Goal: Find specific page/section: Find specific page/section

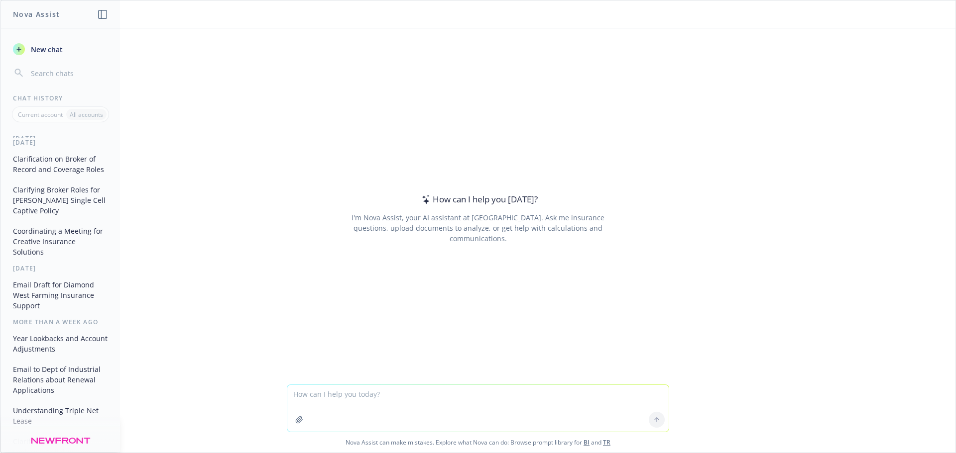
scroll to position [149, 0]
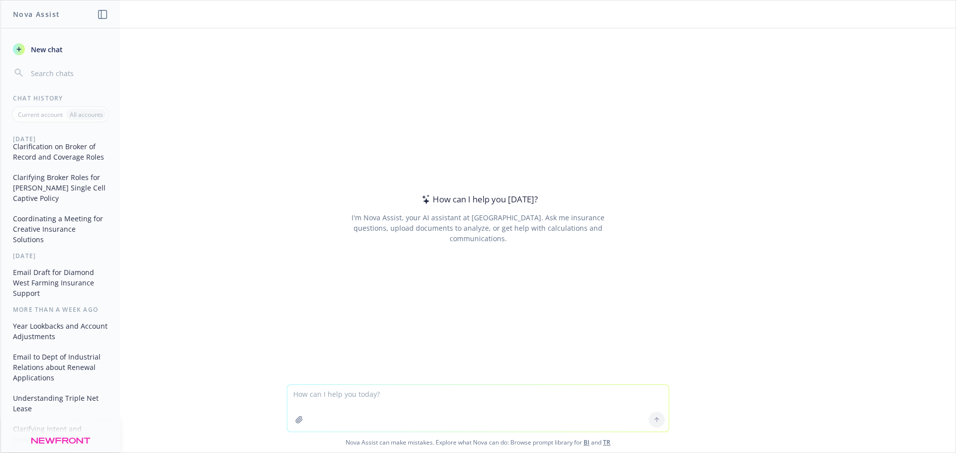
click at [54, 240] on button "Coordinating a Meeting for Creative Insurance Solutions" at bounding box center [60, 229] width 103 height 37
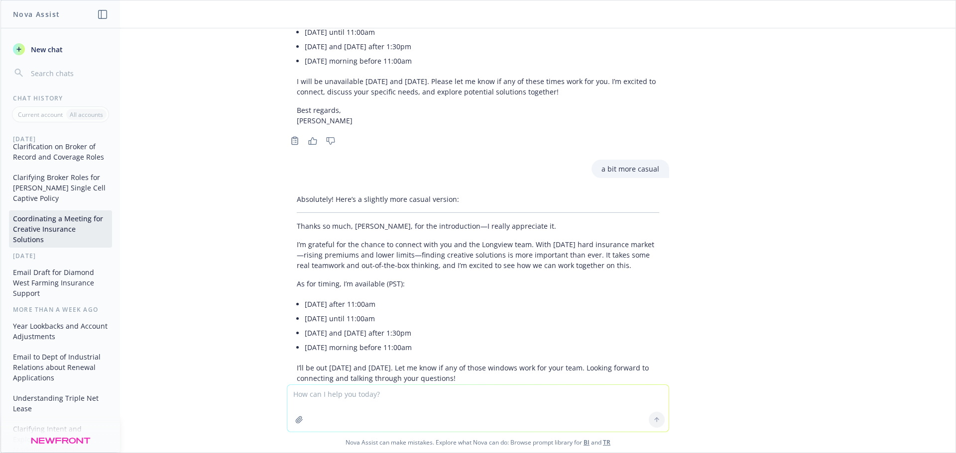
scroll to position [1125, 0]
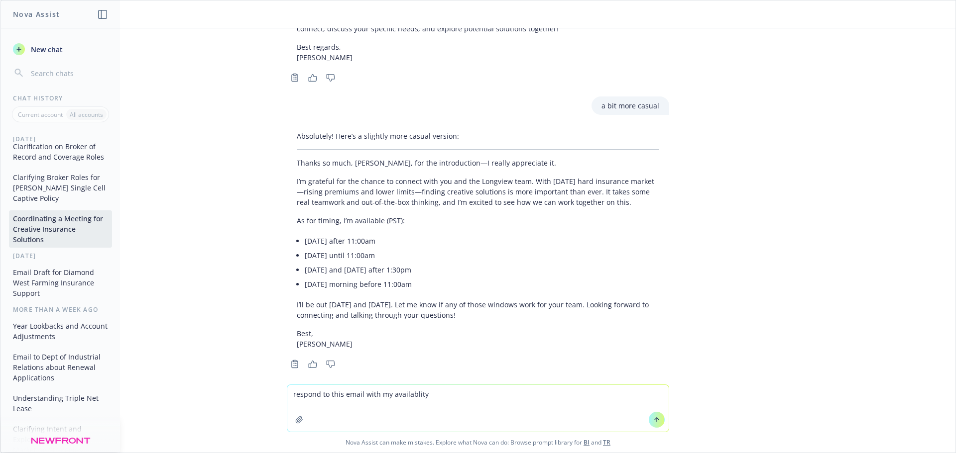
click at [438, 314] on textarea "respond to this email with my availablity" at bounding box center [477, 408] width 381 height 47
drag, startPoint x: 462, startPoint y: 398, endPoint x: 422, endPoint y: 401, distance: 39.9
click at [423, 314] on textarea "respond to this email with my availablity, moday mor" at bounding box center [477, 408] width 381 height 47
drag, startPoint x: 549, startPoint y: 399, endPoint x: 500, endPoint y: 389, distance: 50.3
click at [501, 314] on textarea "respond to this email with my availability, [DATE] until [DATE] pst, tuesady" at bounding box center [477, 408] width 381 height 47
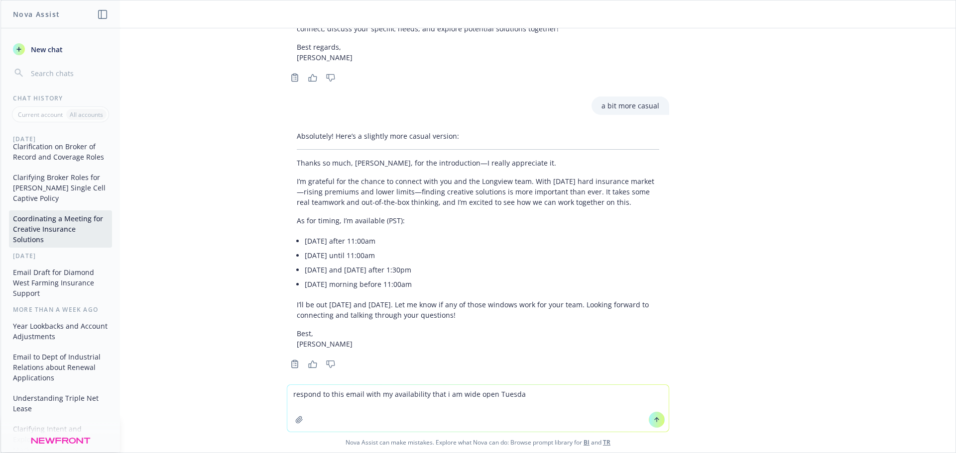
type textarea "respond to this email with my availability that i am wide open [DATE]"
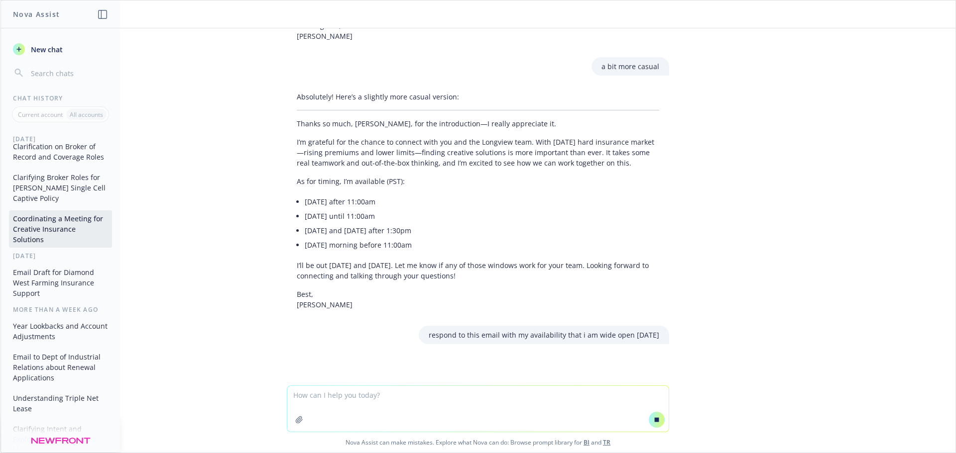
paste textarea "Thanks for reaching out. Please let me know what your availability looks like n…"
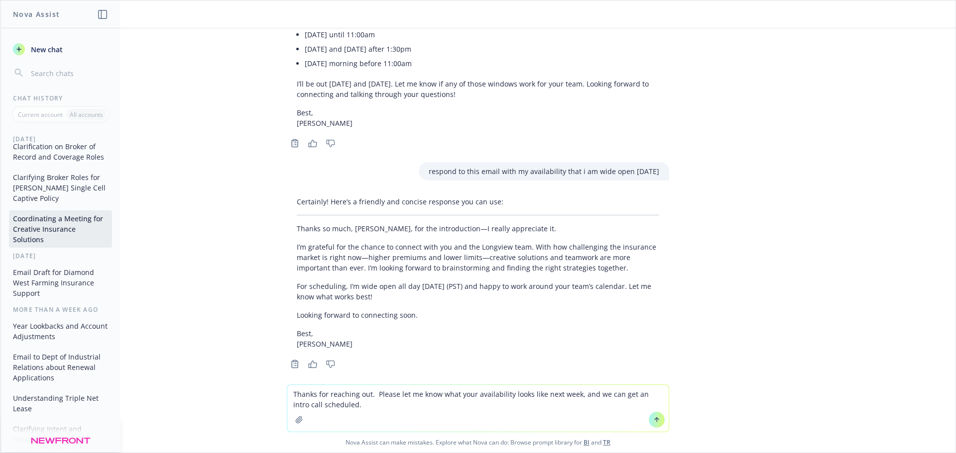
scroll to position [191, 0]
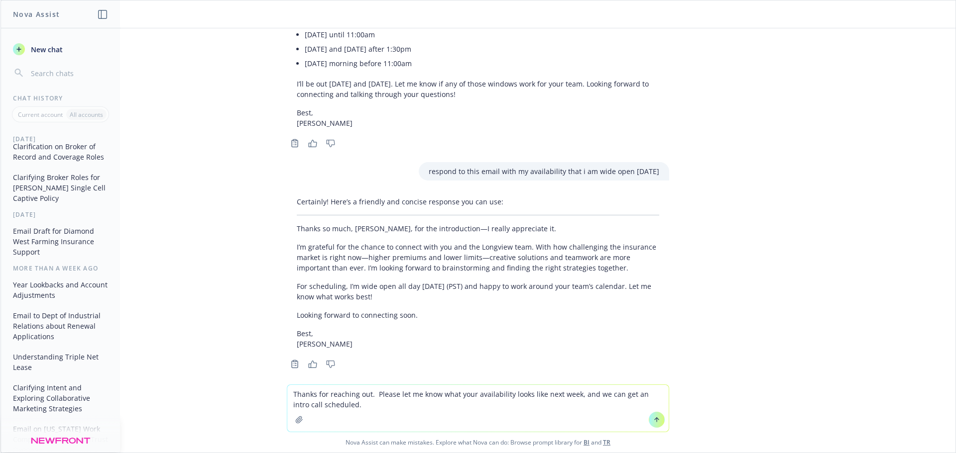
type textarea "Thanks for reaching out. Please let me know what your availability looks like n…"
click at [637, 314] on icon at bounding box center [656, 420] width 7 height 7
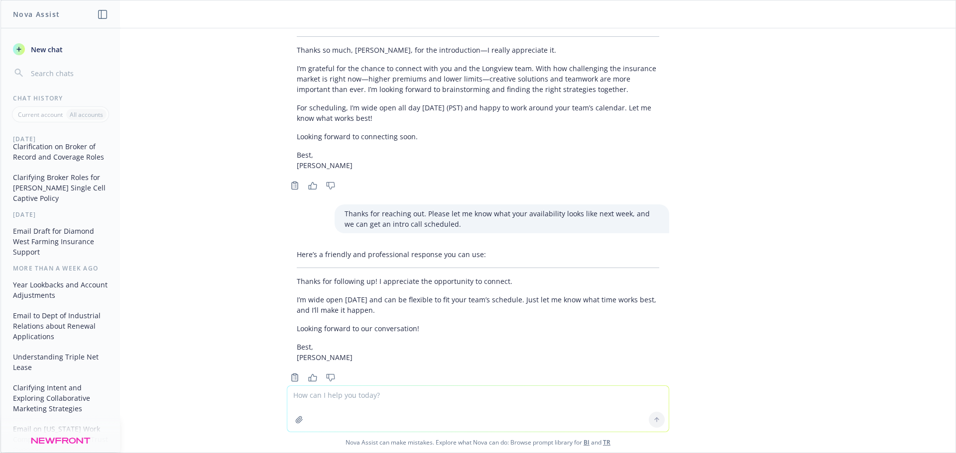
scroll to position [1537, 0]
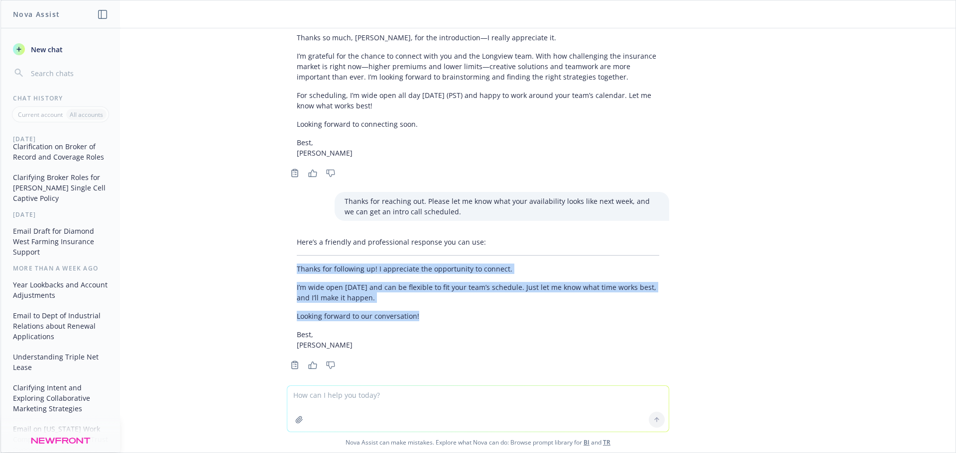
drag, startPoint x: 415, startPoint y: 306, endPoint x: 285, endPoint y: 260, distance: 137.6
click at [288, 261] on div "Here’s a friendly and professional response you can use: Thanks for following u…" at bounding box center [478, 293] width 382 height 121
copy div "Thanks for following up! I appreciate the opportunity to connect. I’m wide open…"
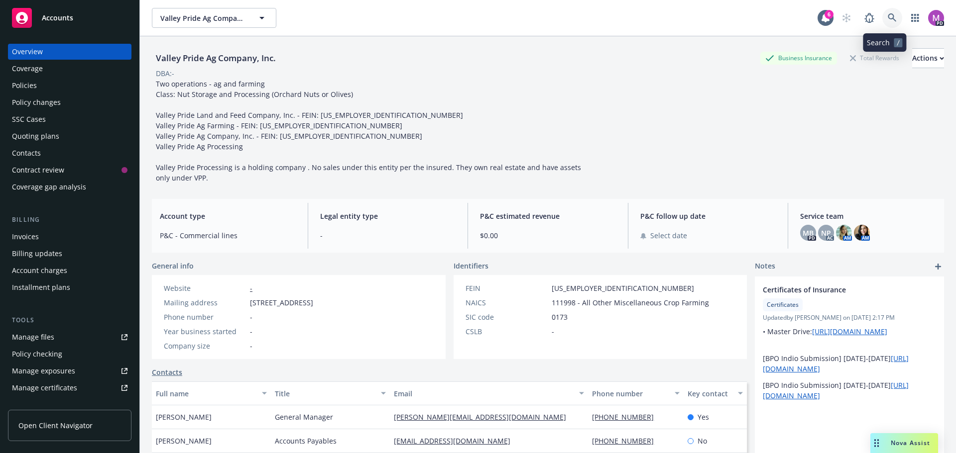
click at [637, 21] on icon at bounding box center [891, 17] width 9 height 9
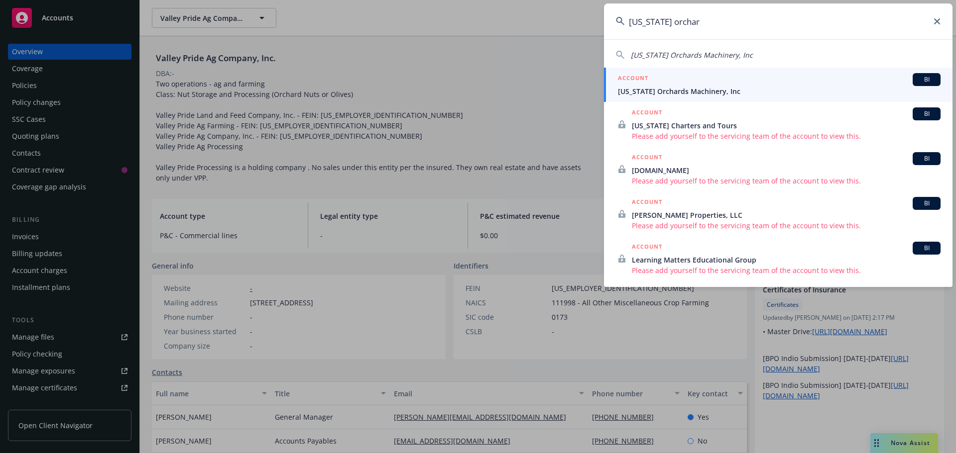
type input "california orchar"
click at [637, 94] on span "California Orchards Machinery, Inc" at bounding box center [779, 91] width 323 height 10
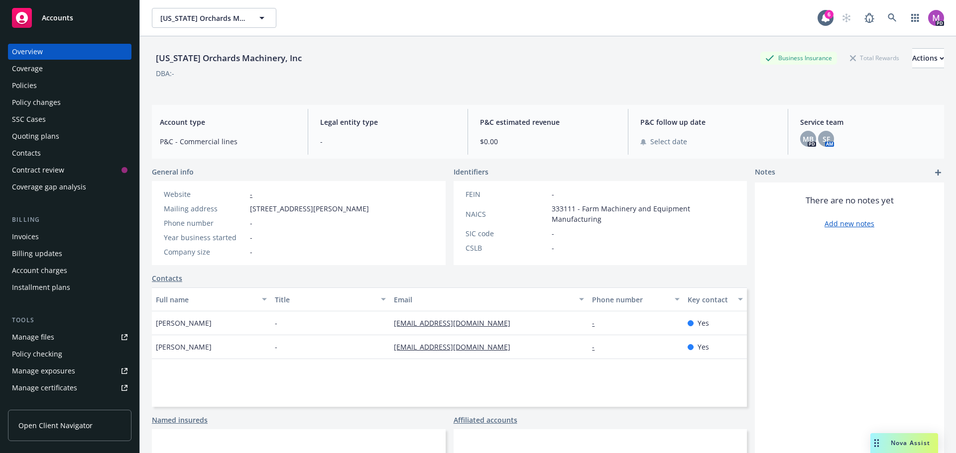
click at [26, 83] on div "Policies" at bounding box center [24, 86] width 25 height 16
